Goal: Information Seeking & Learning: Learn about a topic

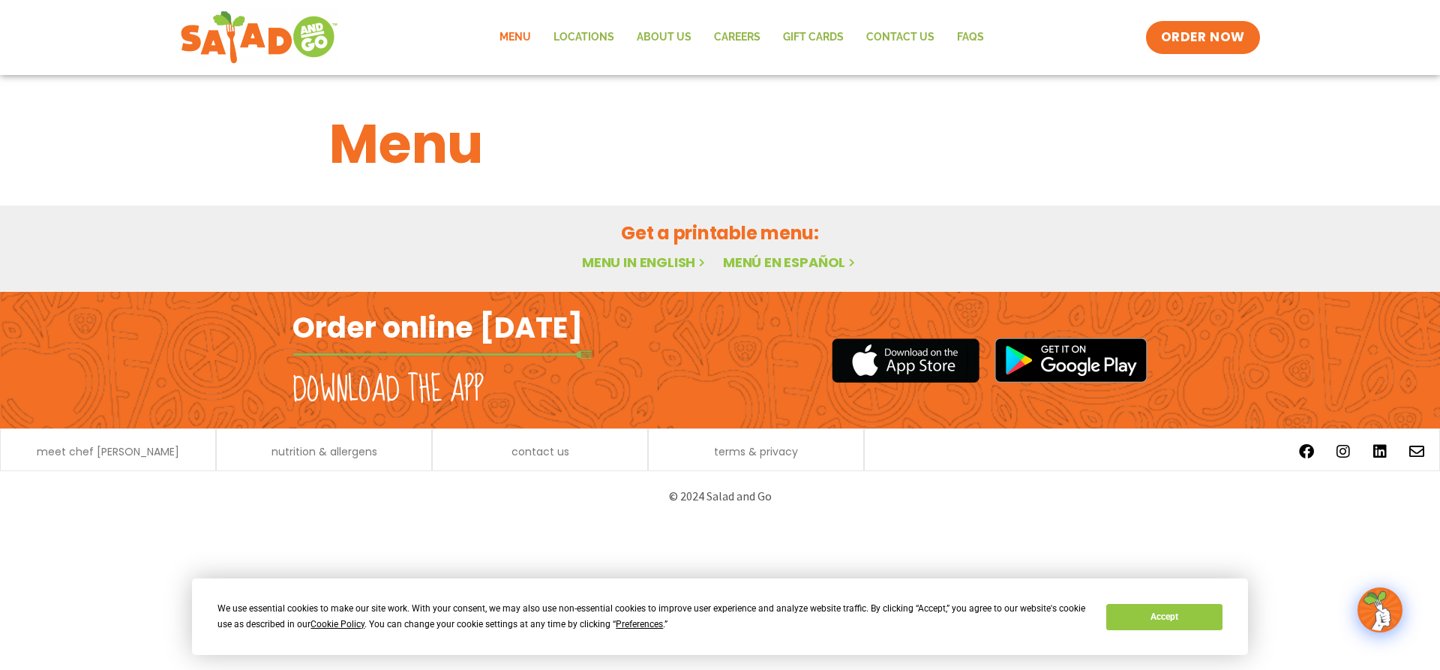
click at [1370, 173] on div "Menu" at bounding box center [720, 133] width 1440 height 116
click at [505, 39] on link "Menu" at bounding box center [515, 37] width 54 height 35
click at [1201, 612] on button "Accept" at bounding box center [1165, 617] width 116 height 26
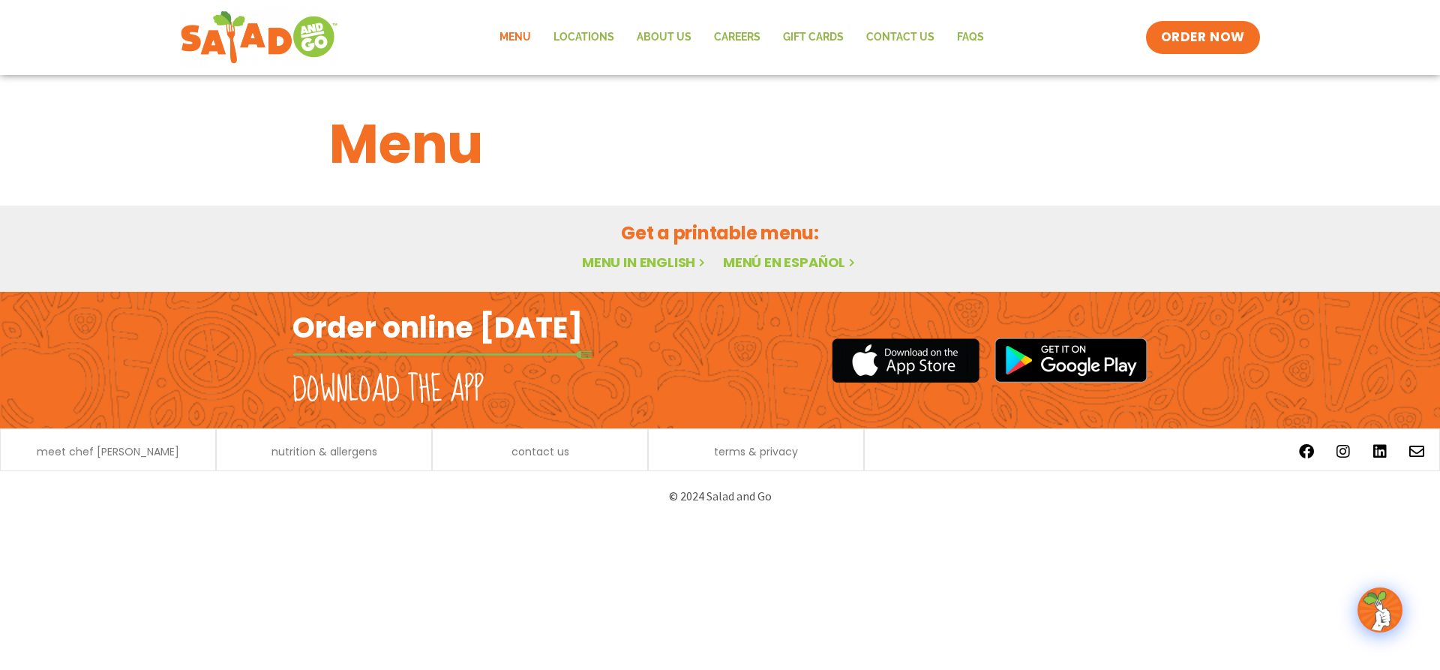
click at [1373, 602] on img at bounding box center [1380, 610] width 42 height 42
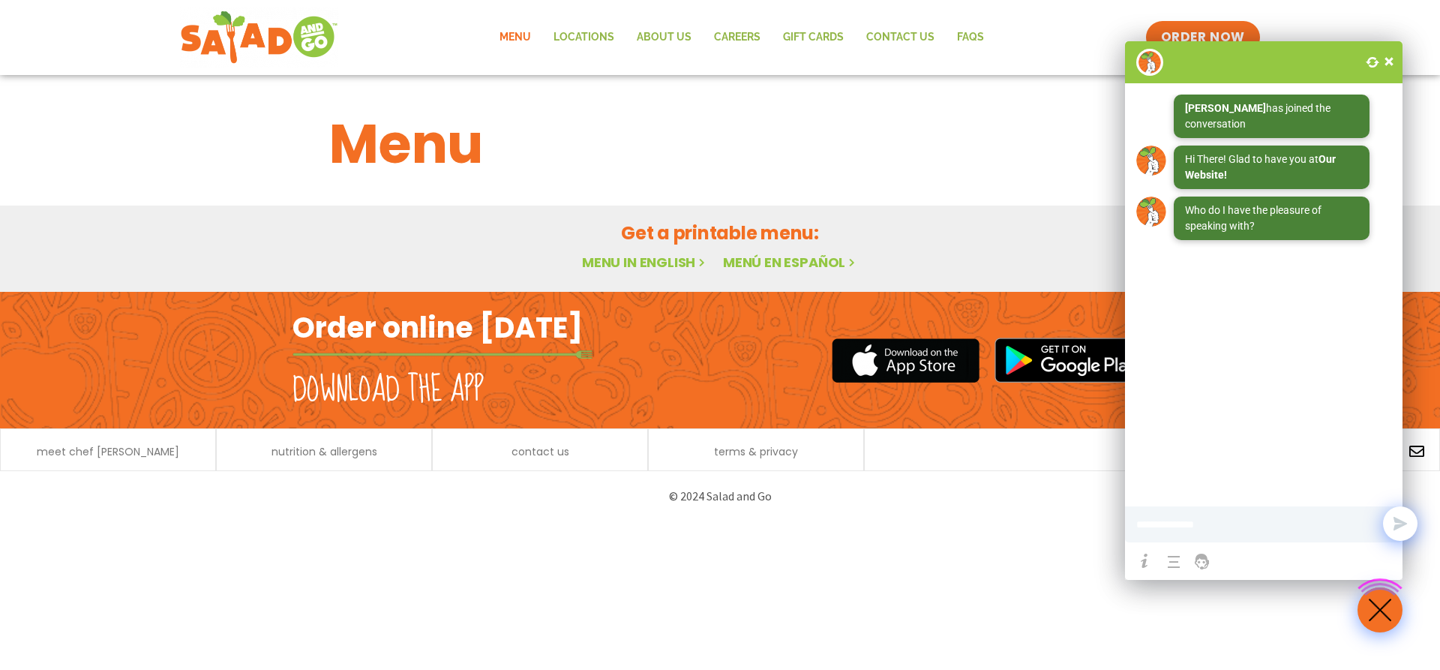
click at [1388, 59] on span at bounding box center [1389, 61] width 15 height 15
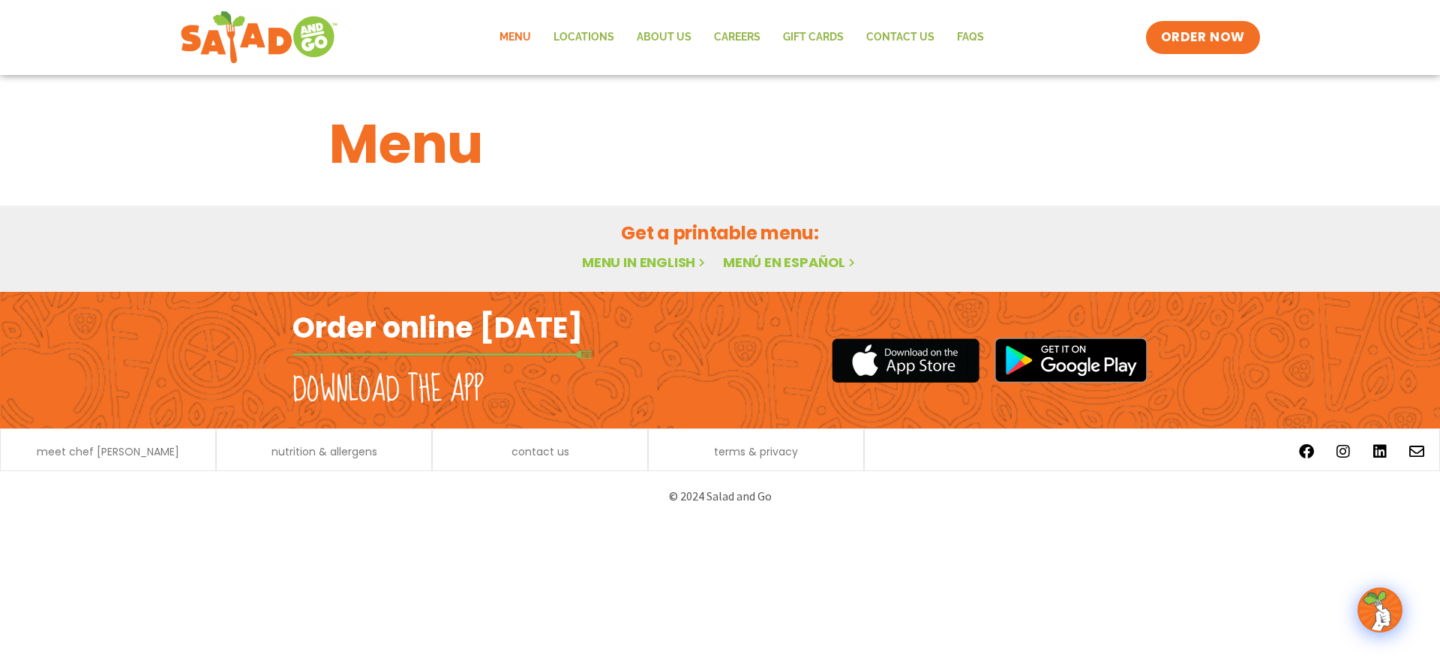
click at [662, 255] on link "Menu in English" at bounding box center [645, 262] width 126 height 19
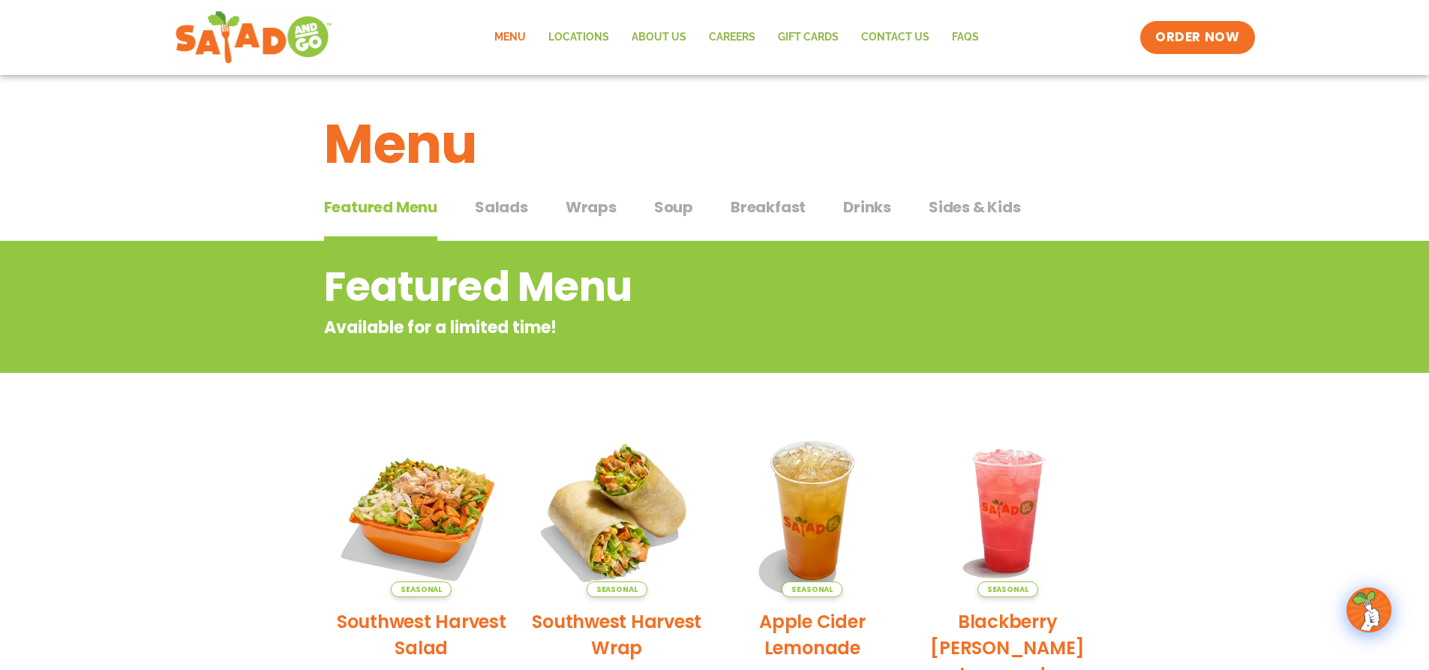
click at [771, 209] on span "Breakfast" at bounding box center [768, 207] width 75 height 23
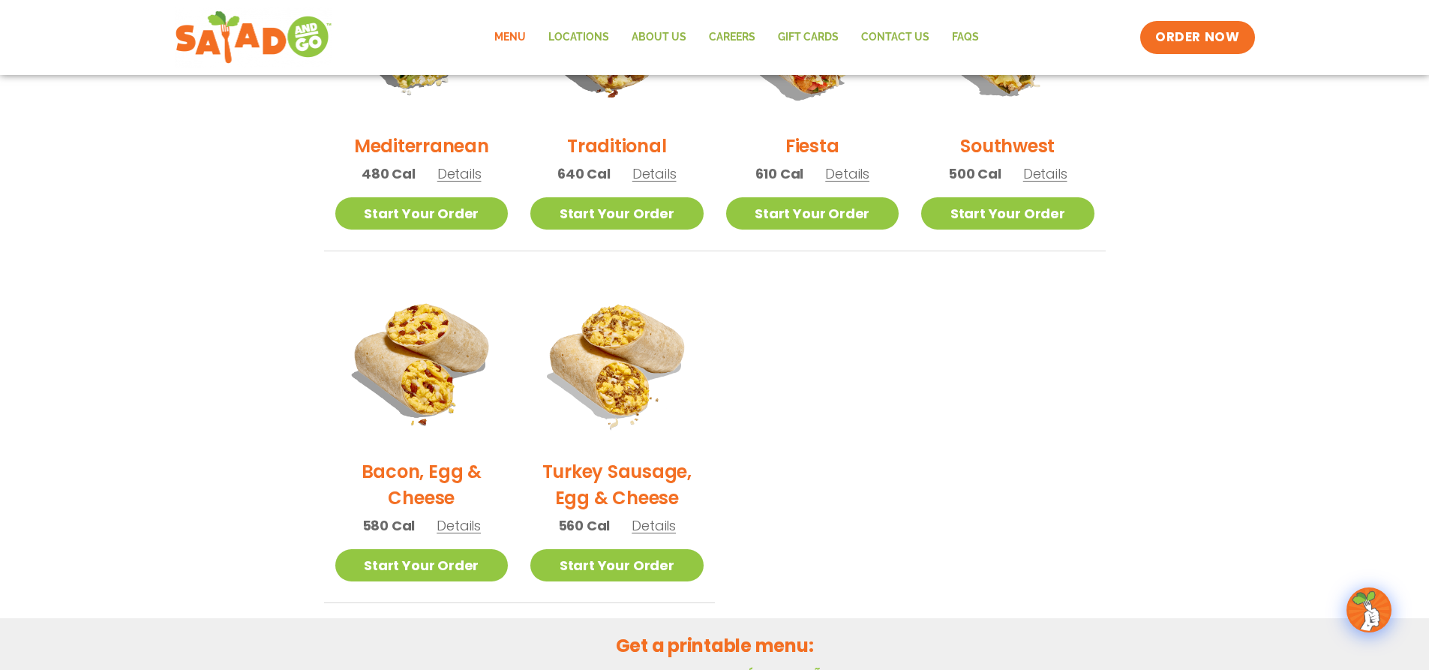
scroll to position [375, 0]
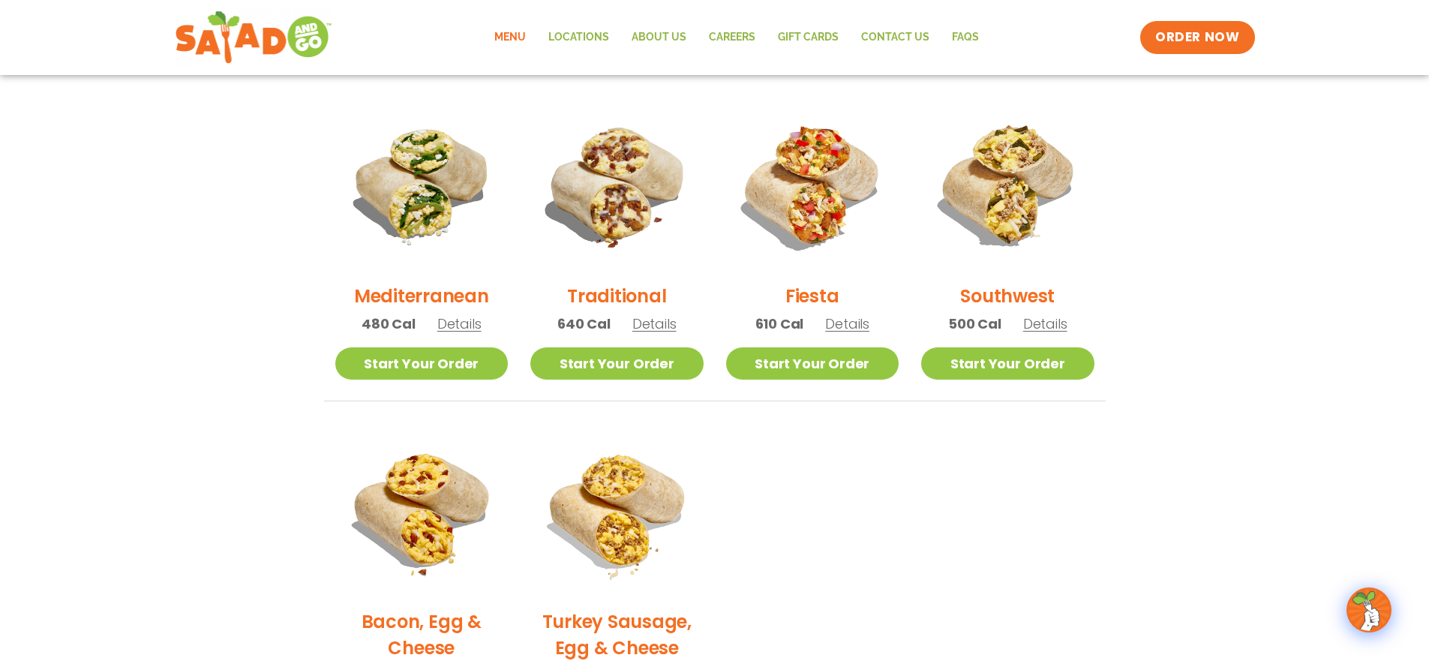
click at [1055, 323] on span "Details" at bounding box center [1045, 323] width 44 height 19
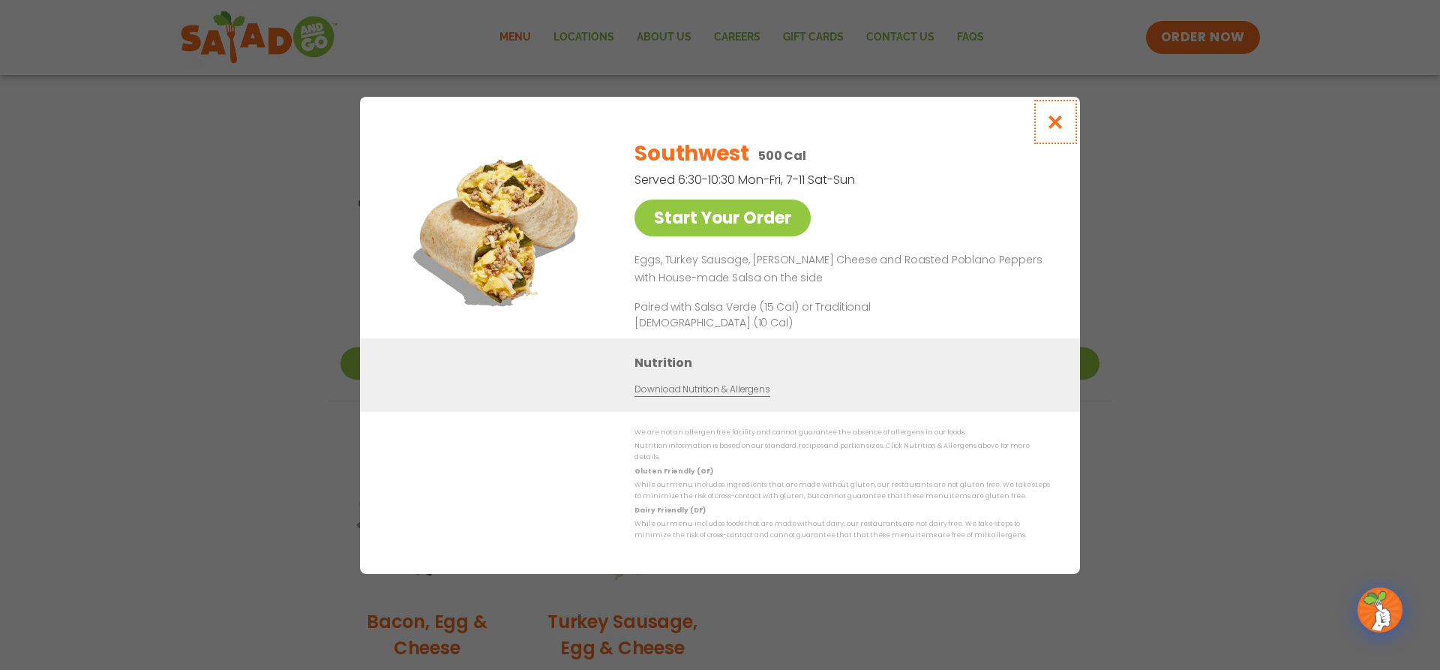
click at [1056, 130] on icon "Close modal" at bounding box center [1056, 122] width 19 height 16
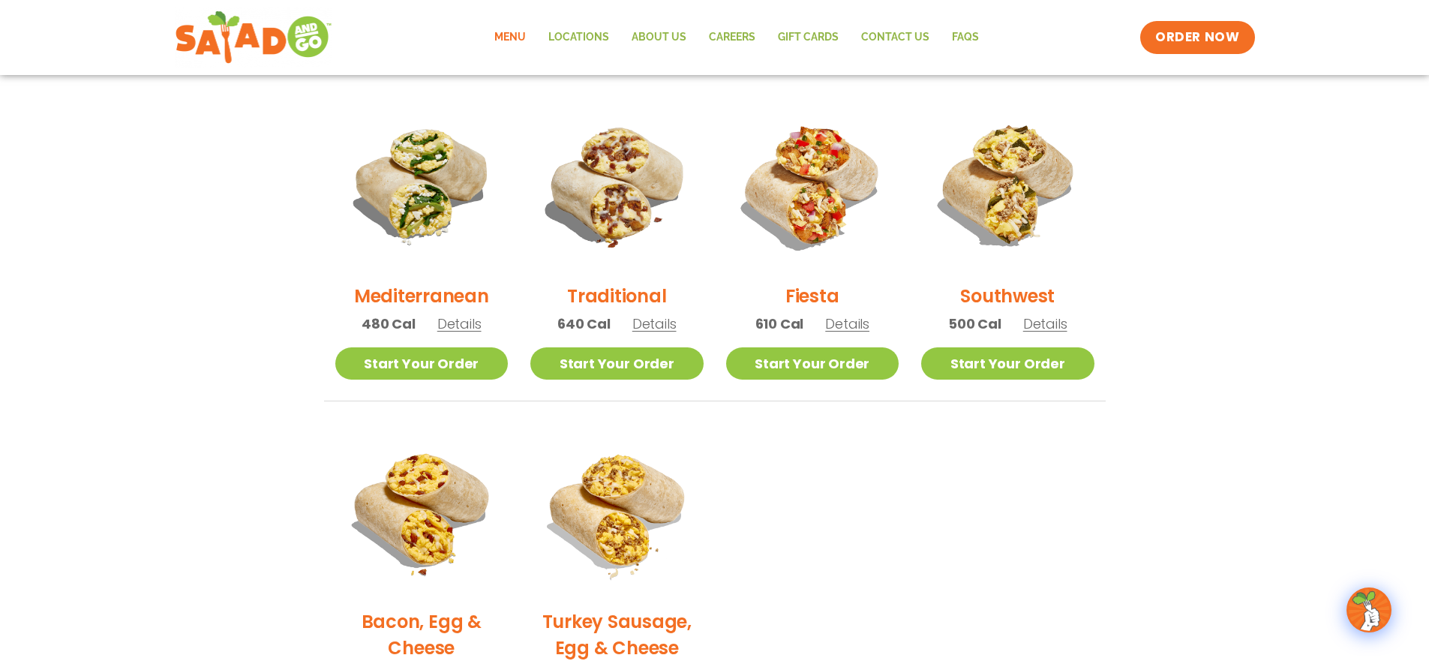
click at [1056, 330] on span "Details" at bounding box center [1045, 323] width 44 height 19
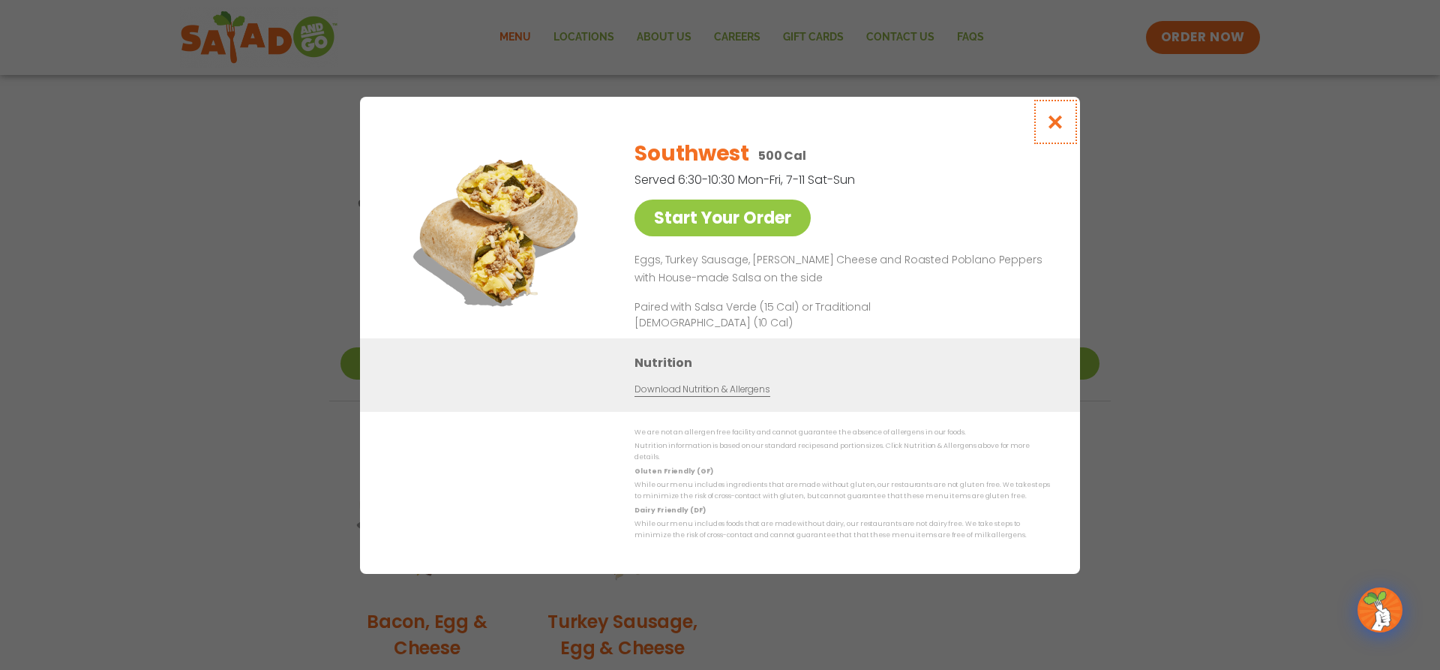
click at [1049, 130] on icon "Close modal" at bounding box center [1056, 122] width 19 height 16
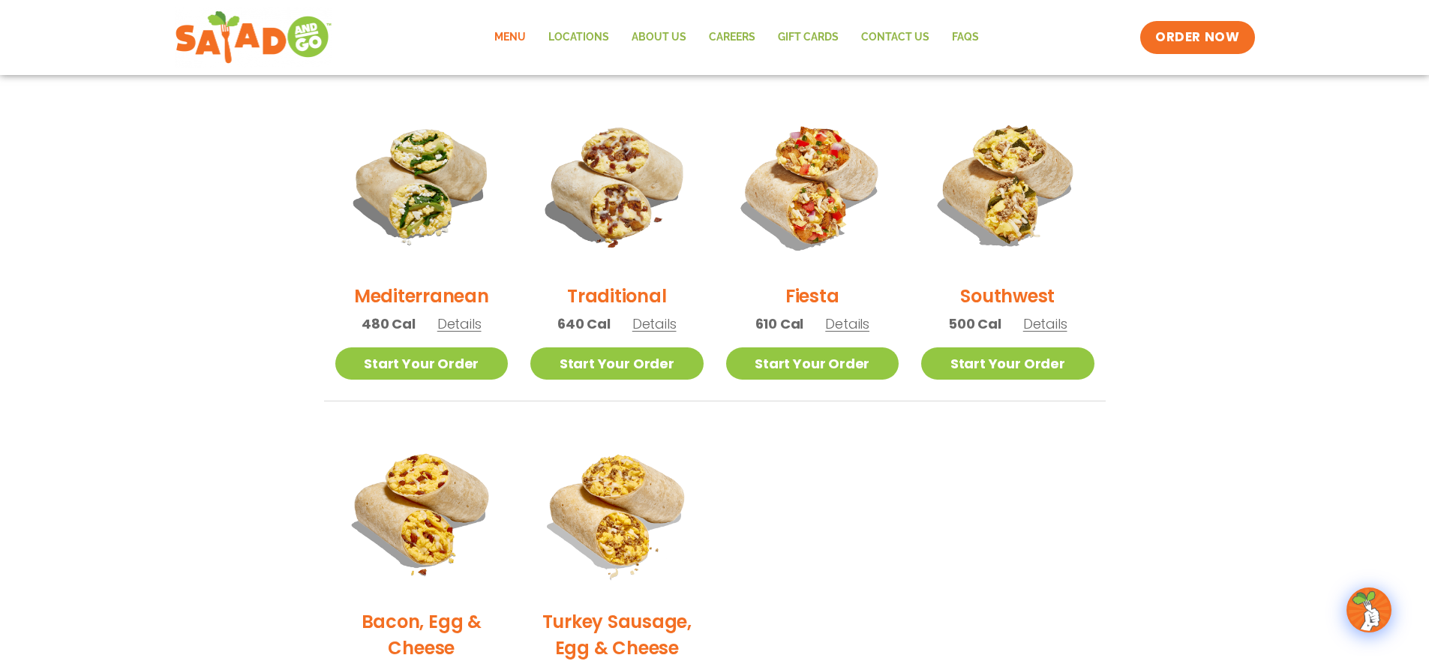
click at [841, 326] on span "Details" at bounding box center [847, 323] width 44 height 19
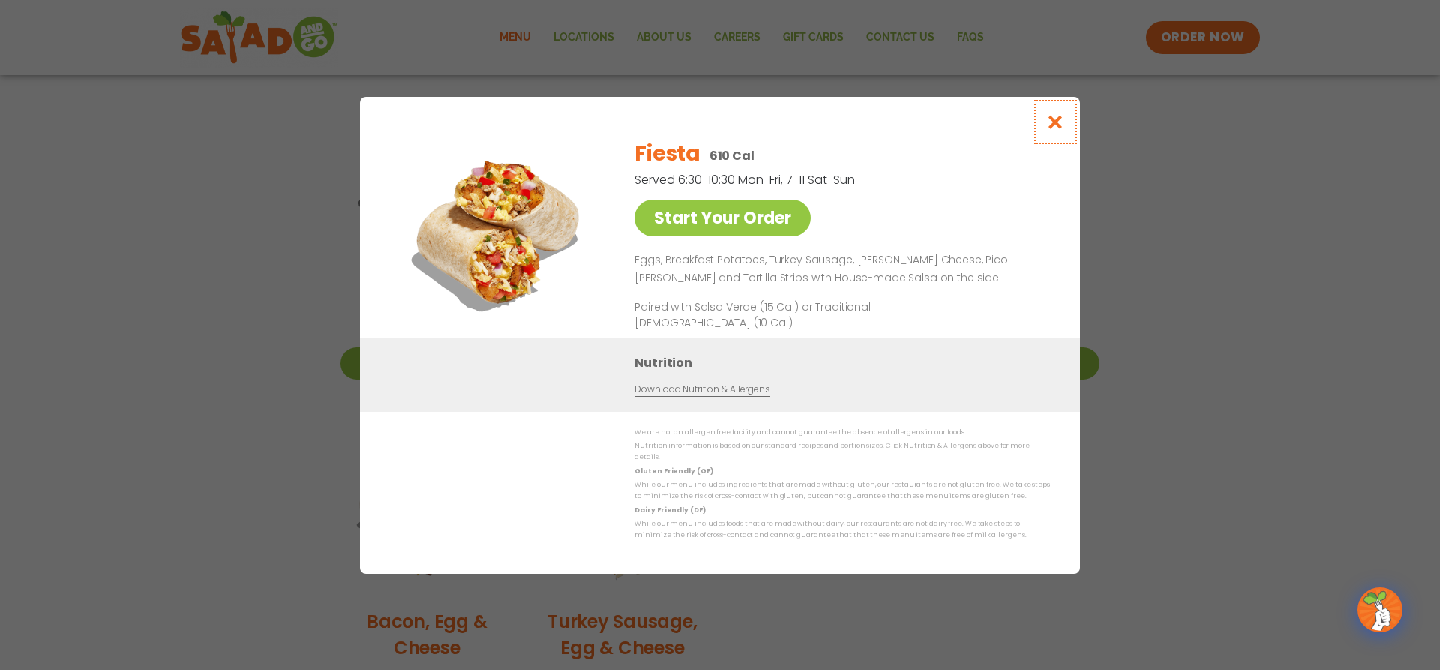
click at [1065, 129] on icon "Close modal" at bounding box center [1056, 122] width 19 height 16
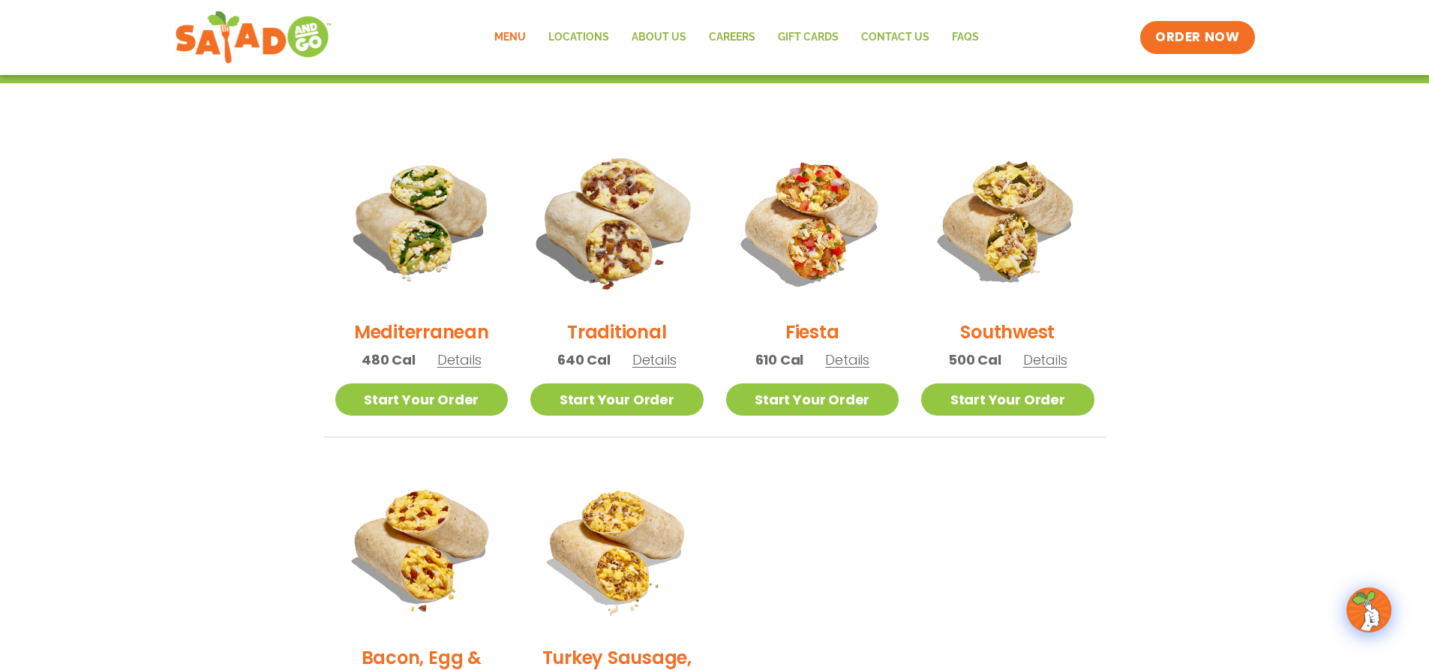
scroll to position [0, 0]
